Goal: Transaction & Acquisition: Purchase product/service

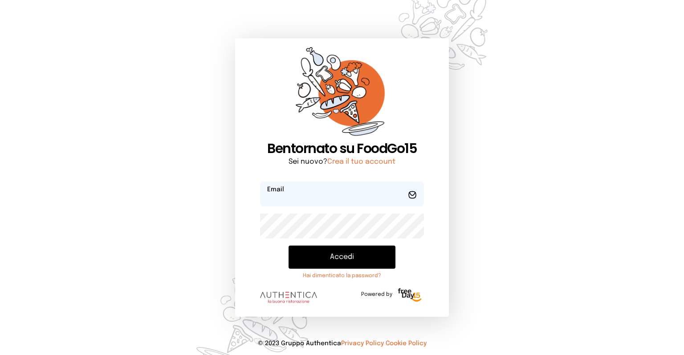
click at [292, 200] on input "email" at bounding box center [342, 194] width 164 height 25
type input "**********"
click at [288, 246] on button "Accedi" at bounding box center [341, 257] width 107 height 23
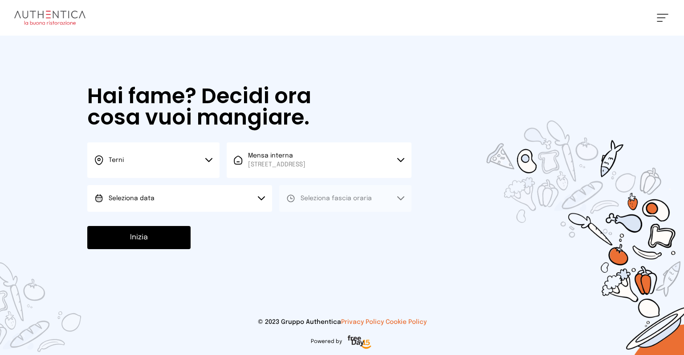
click at [262, 195] on button "Seleziona data" at bounding box center [179, 198] width 185 height 27
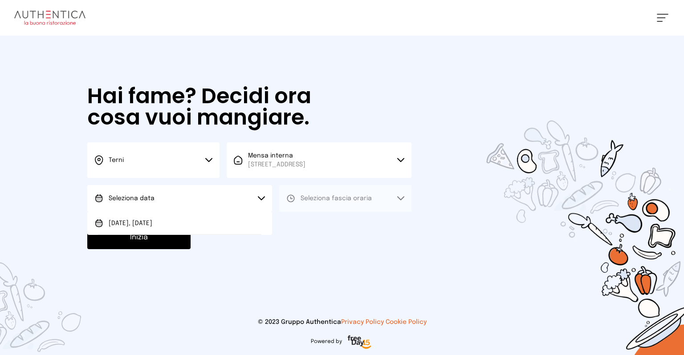
click at [170, 219] on li "[DATE], [DATE]" at bounding box center [179, 223] width 185 height 23
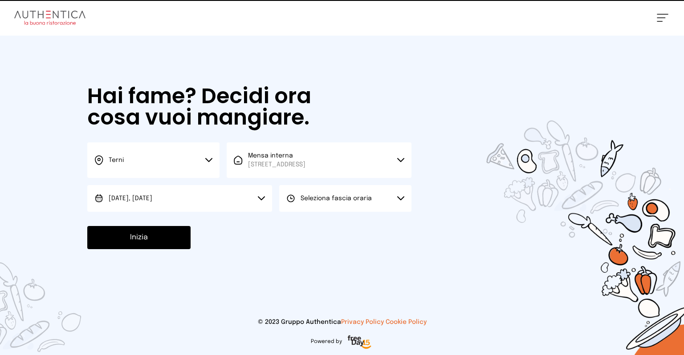
click at [337, 200] on span "Seleziona fascia oraria" at bounding box center [335, 198] width 71 height 6
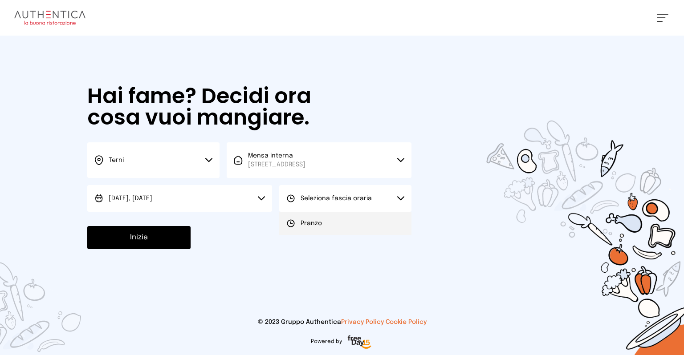
click at [312, 216] on li "Pranzo" at bounding box center [345, 223] width 132 height 23
click at [134, 236] on button "Inizia" at bounding box center [138, 237] width 103 height 23
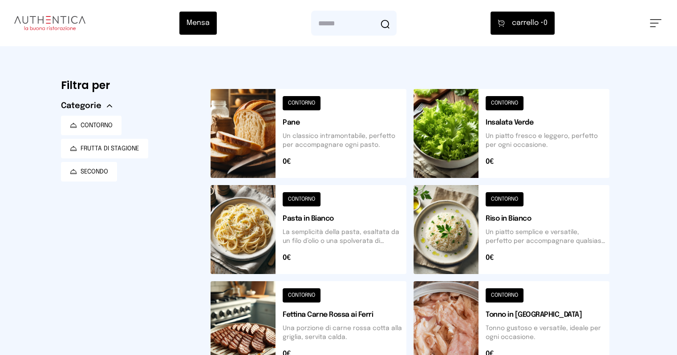
click at [467, 220] on button at bounding box center [512, 229] width 196 height 89
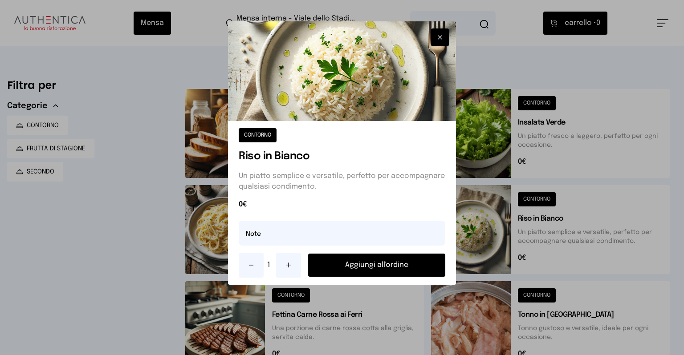
click at [376, 259] on button "Aggiungi all'ordine" at bounding box center [376, 265] width 137 height 23
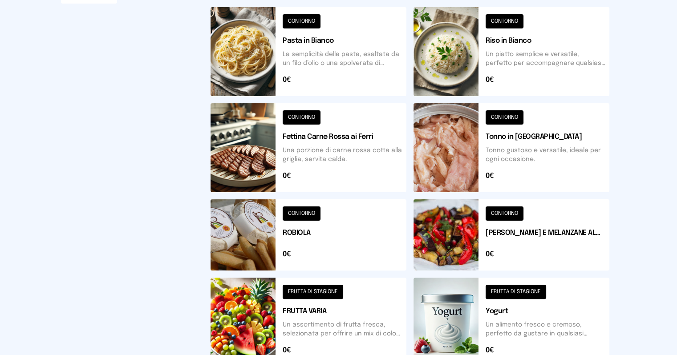
scroll to position [356, 0]
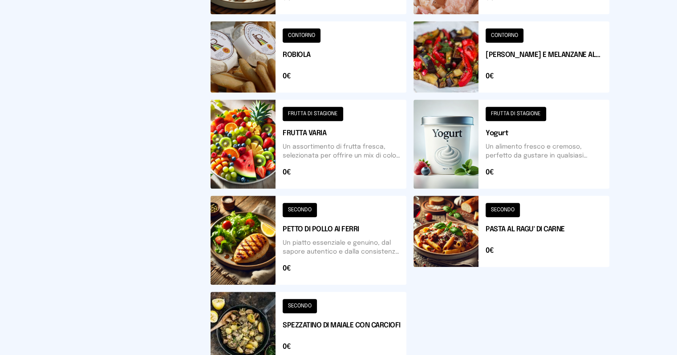
click at [240, 235] on button at bounding box center [309, 240] width 196 height 89
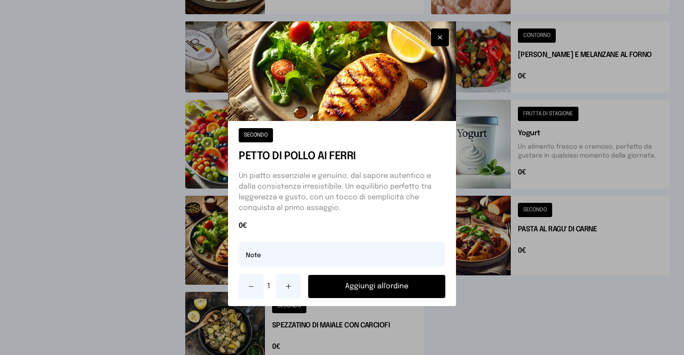
click at [369, 284] on button "Aggiungi all'ordine" at bounding box center [376, 286] width 137 height 23
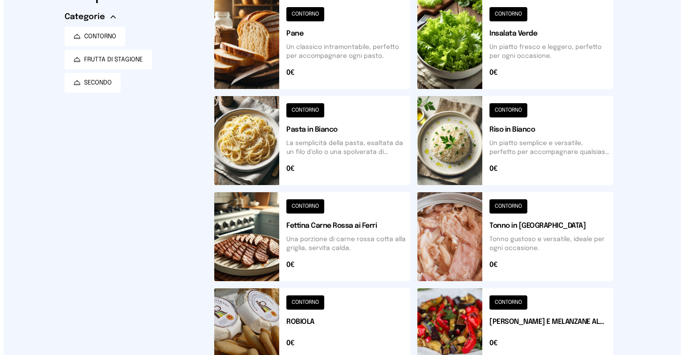
scroll to position [0, 0]
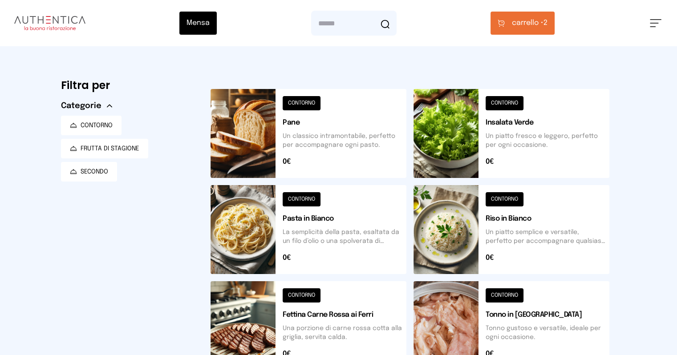
click at [544, 26] on span "carrello •" at bounding box center [528, 23] width 32 height 11
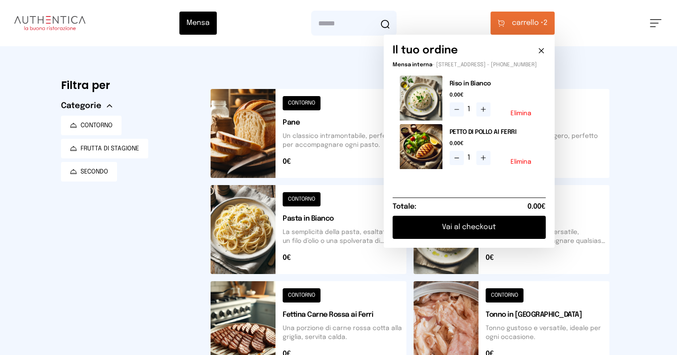
click at [528, 235] on button "Vai al checkout" at bounding box center [469, 227] width 153 height 23
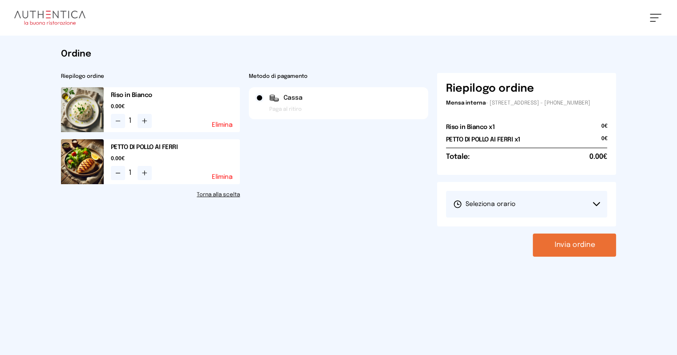
click at [608, 207] on button "Seleziona orario" at bounding box center [527, 204] width 162 height 27
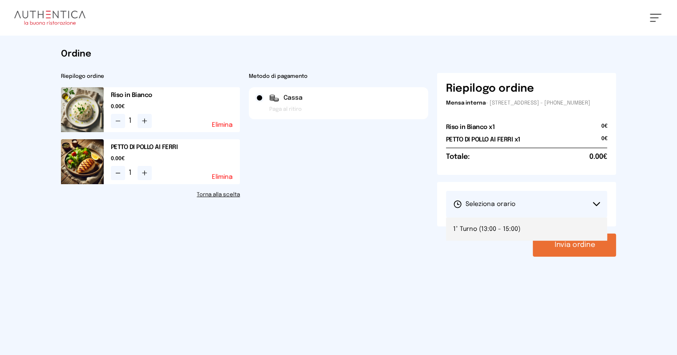
click at [520, 234] on span "1° Turno (13:00 - 15:00)" at bounding box center [486, 229] width 67 height 9
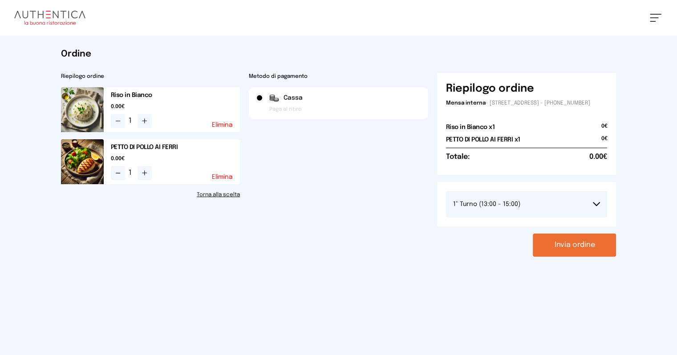
click at [601, 248] on button "Invia ordine" at bounding box center [574, 245] width 83 height 23
